Goal: Task Accomplishment & Management: Manage account settings

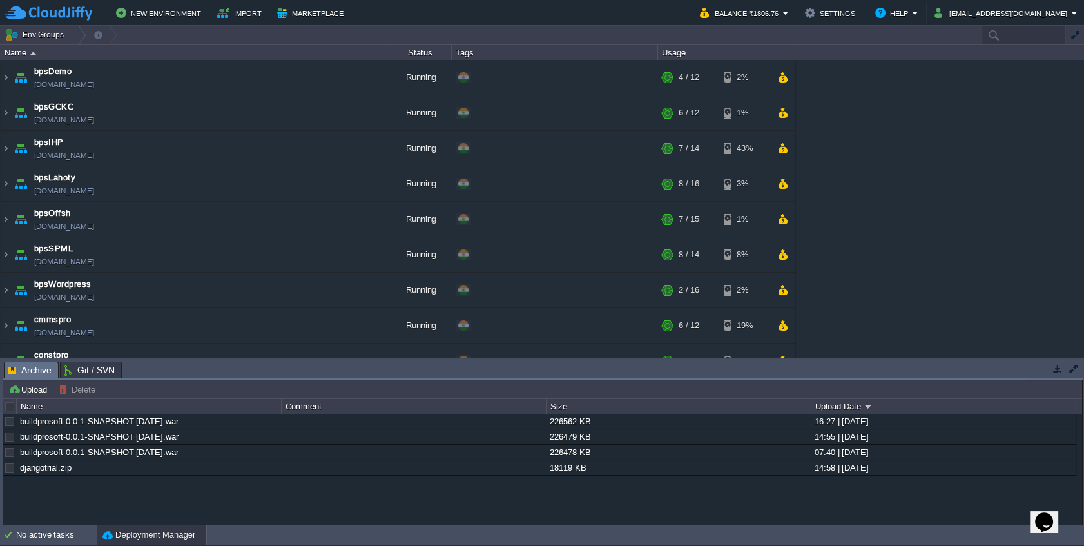
type input "Search (Ctrl+F)"
click at [836, 192] on div "bpsDemo [DOMAIN_NAME] Running + Add to Env Group RAM 29% CPU 2% 4 / 12 2% bpsGC…" at bounding box center [542, 209] width 1084 height 298
click at [879, 153] on div "bpsDemo [DOMAIN_NAME] Running + Add to Env Group RAM 29% CPU 2% 4 / 12 2% bpsGC…" at bounding box center [542, 209] width 1084 height 298
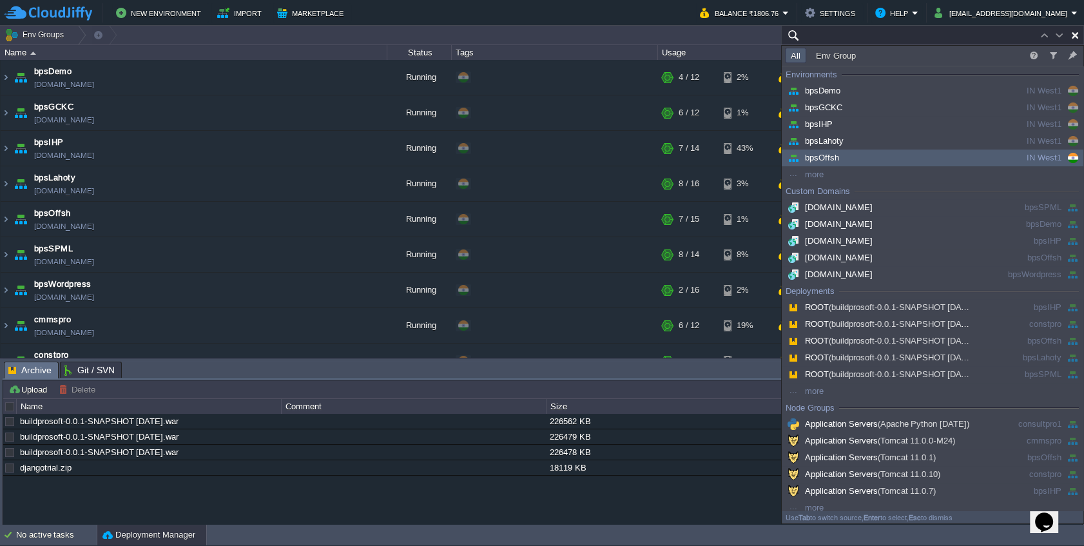
paste input "103.217.220.94"
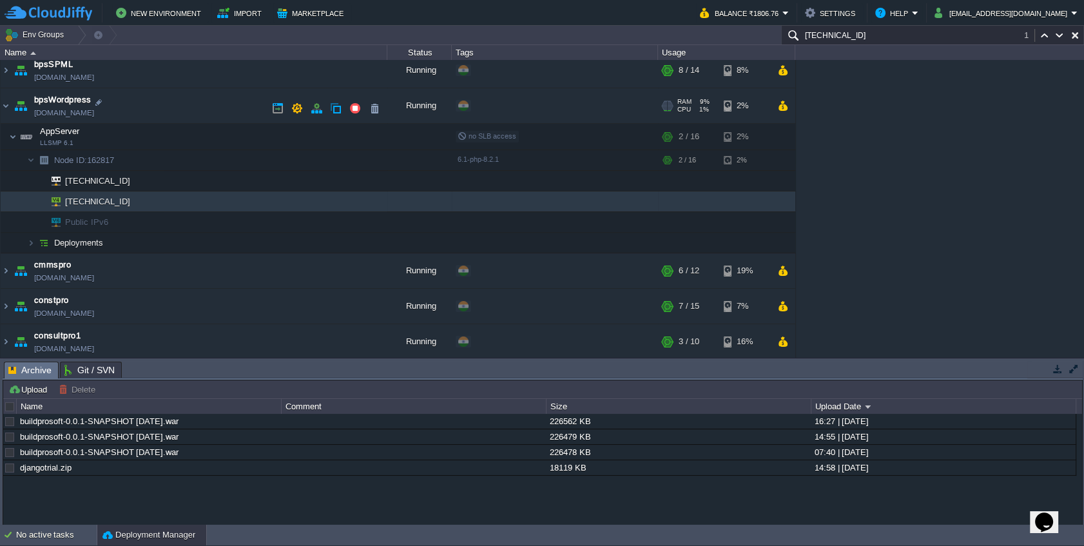
scroll to position [150, 0]
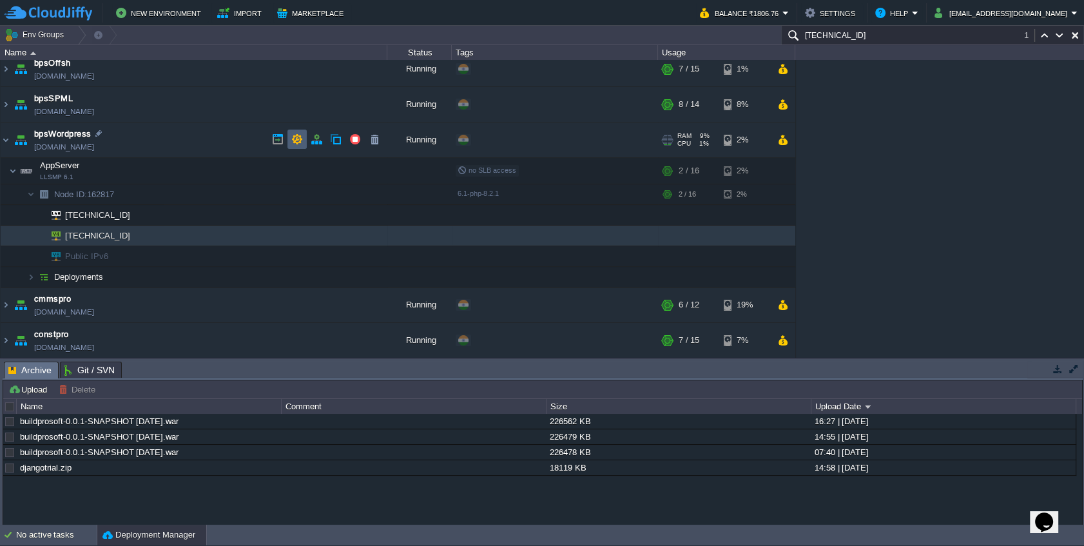
type input "103.217.220.94"
click at [291, 140] on button "button" at bounding box center [297, 139] width 12 height 12
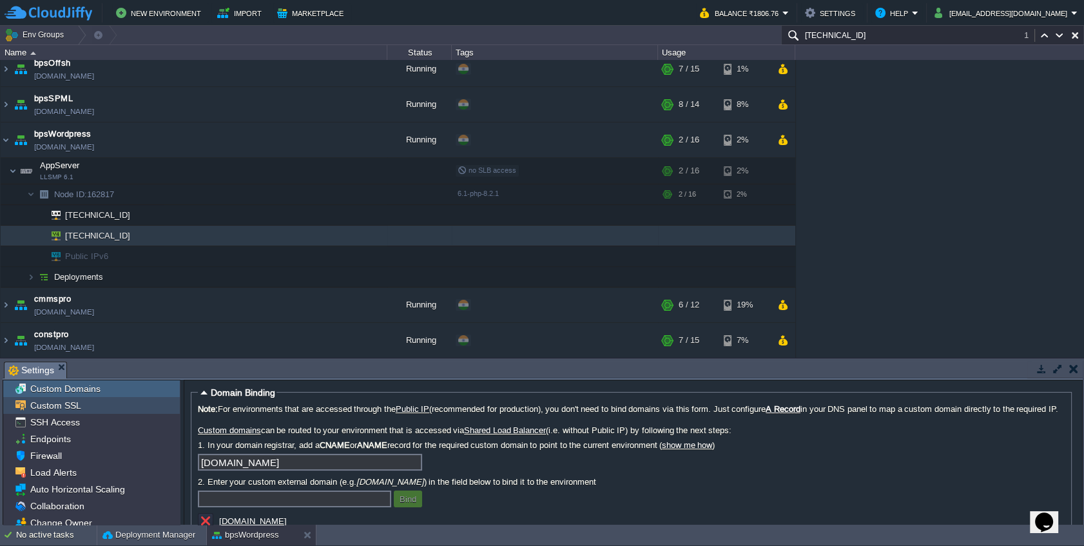
click at [83, 402] on div "Custom SSL" at bounding box center [91, 405] width 177 height 17
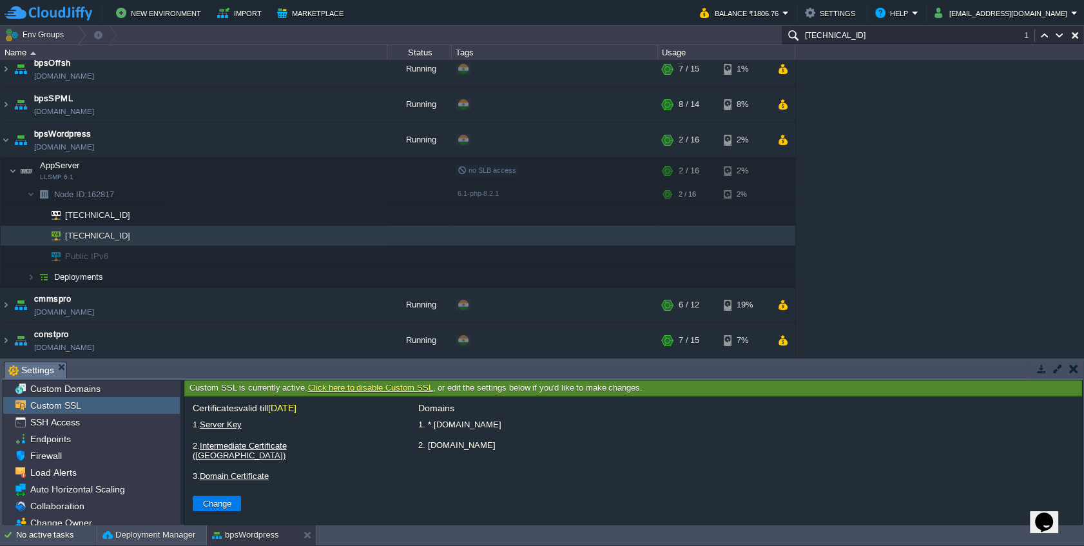
click at [296, 406] on span "10.12.2025" at bounding box center [282, 408] width 28 height 10
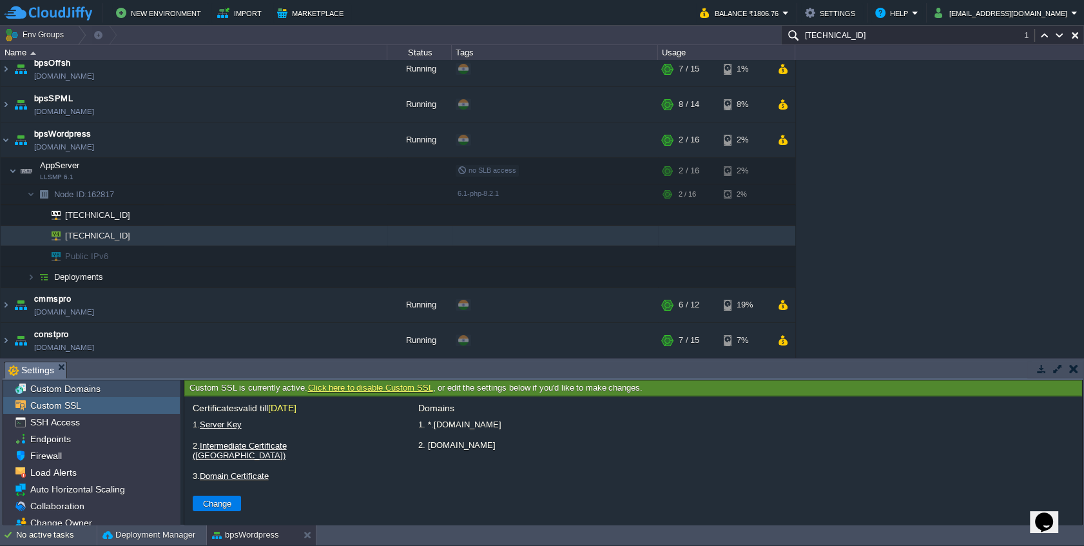
click at [69, 387] on span "Custom Domains" at bounding box center [65, 389] width 75 height 12
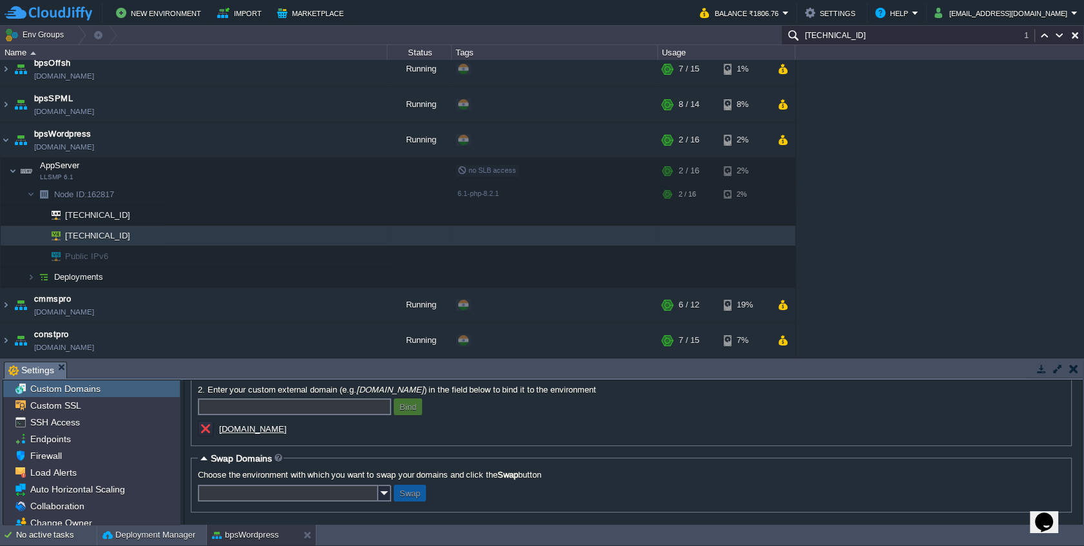
scroll to position [104, 0]
click at [265, 424] on u "www.buildprosoft.com" at bounding box center [253, 429] width 68 height 10
click at [1075, 371] on button "button" at bounding box center [1073, 369] width 9 height 12
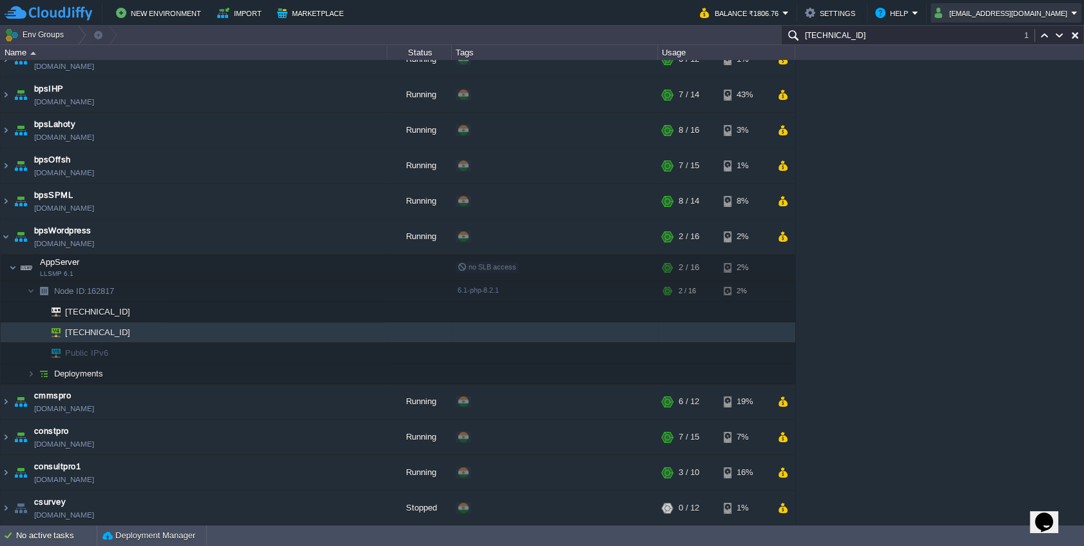
click at [1055, 19] on button "buildprosoft@gmail.com" at bounding box center [1003, 12] width 137 height 15
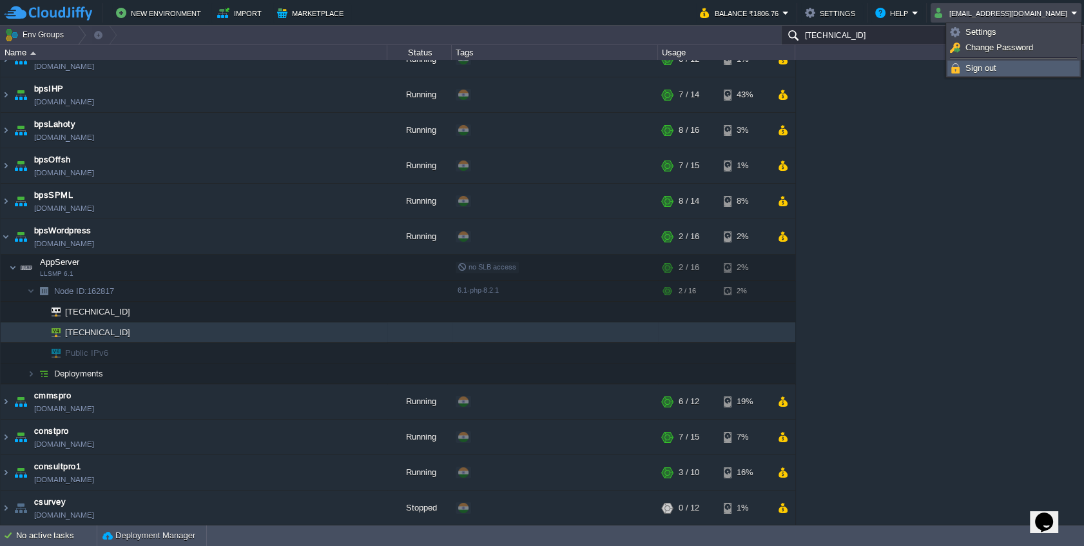
click at [1018, 68] on link "Sign out" at bounding box center [1013, 68] width 131 height 14
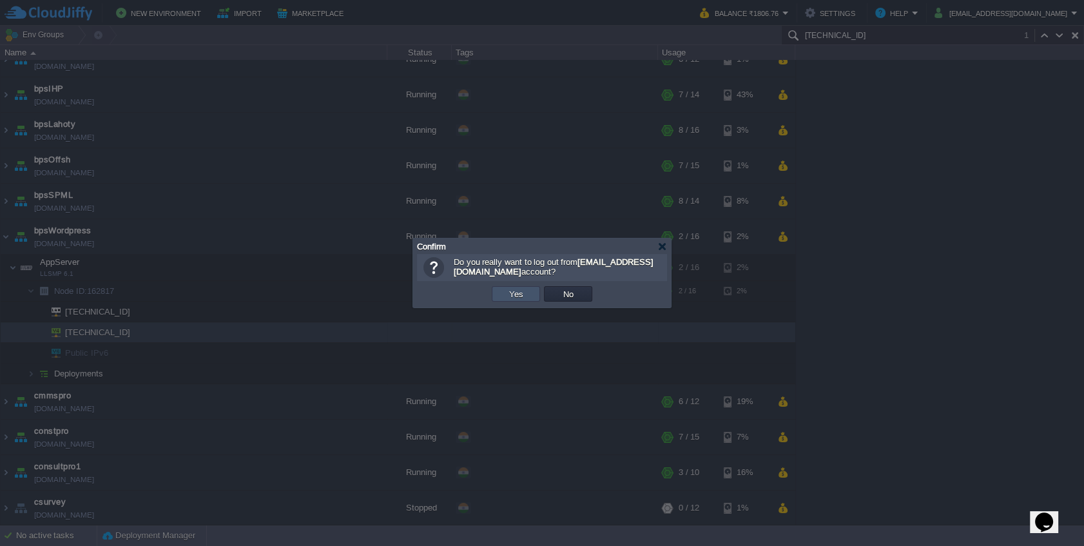
click at [521, 294] on button "Yes" at bounding box center [516, 294] width 22 height 12
